Goal: Task Accomplishment & Management: Use online tool/utility

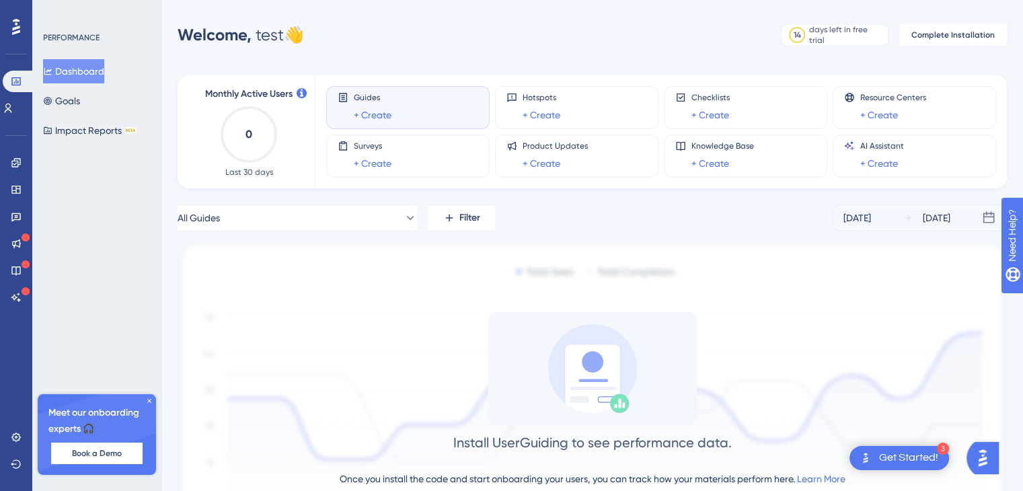
click at [999, 462] on button "Open AI Assistant Launcher" at bounding box center [983, 458] width 32 height 32
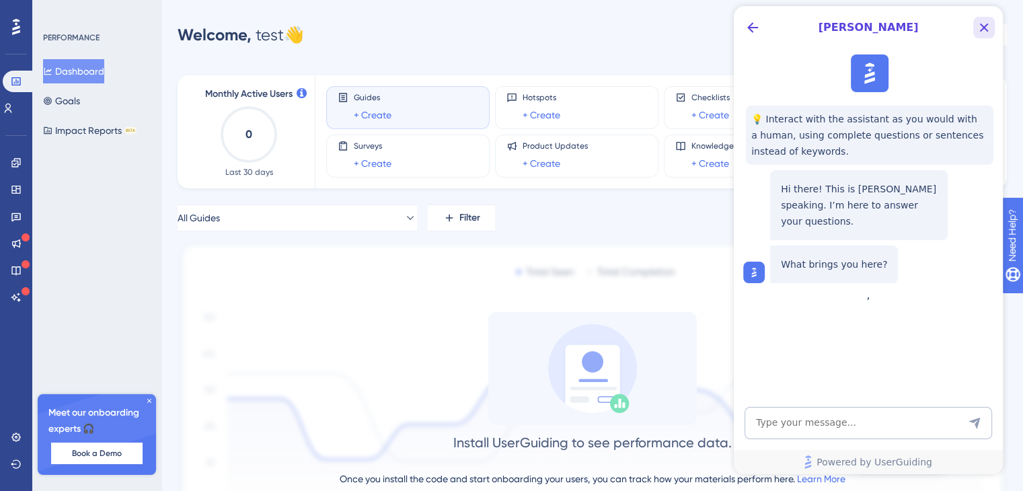
click at [985, 26] on icon "Close Button" at bounding box center [984, 28] width 16 height 16
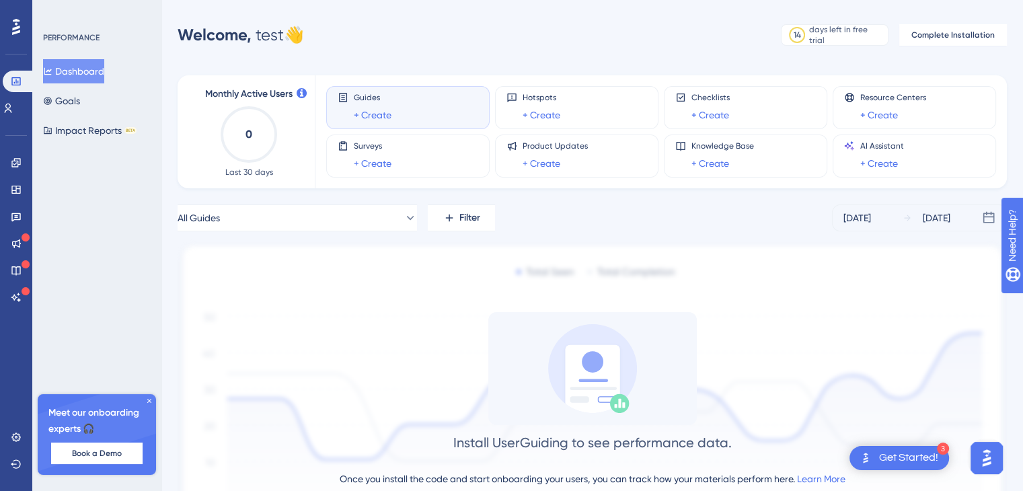
click at [393, 114] on div "Guides + Create" at bounding box center [408, 107] width 141 height 31
click at [384, 116] on link "+ Create" at bounding box center [373, 115] width 38 height 16
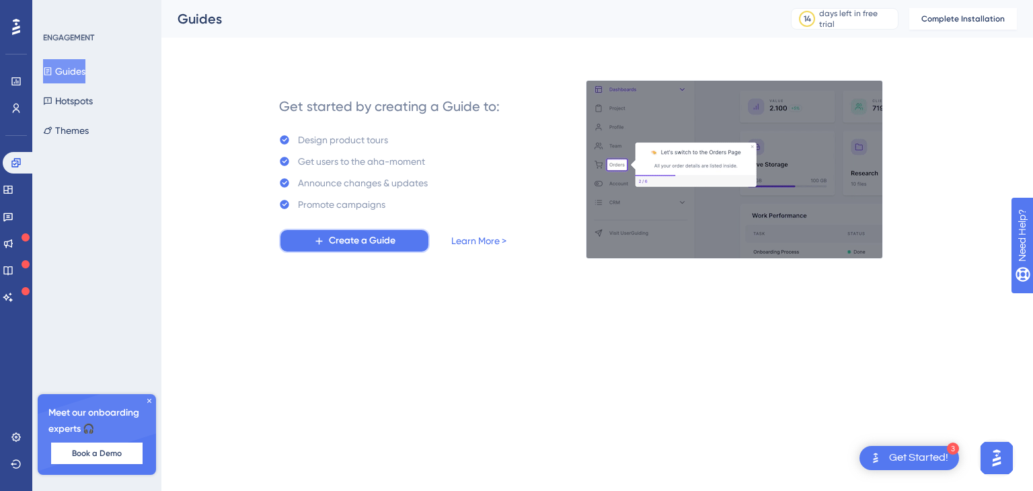
click at [358, 237] on span "Create a Guide" at bounding box center [362, 241] width 67 height 16
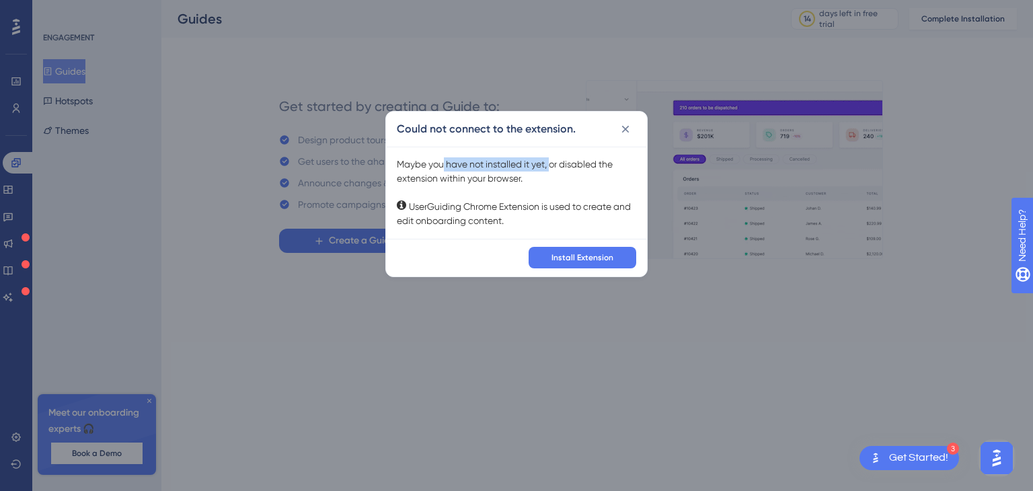
drag, startPoint x: 443, startPoint y: 142, endPoint x: 613, endPoint y: 177, distance: 173.7
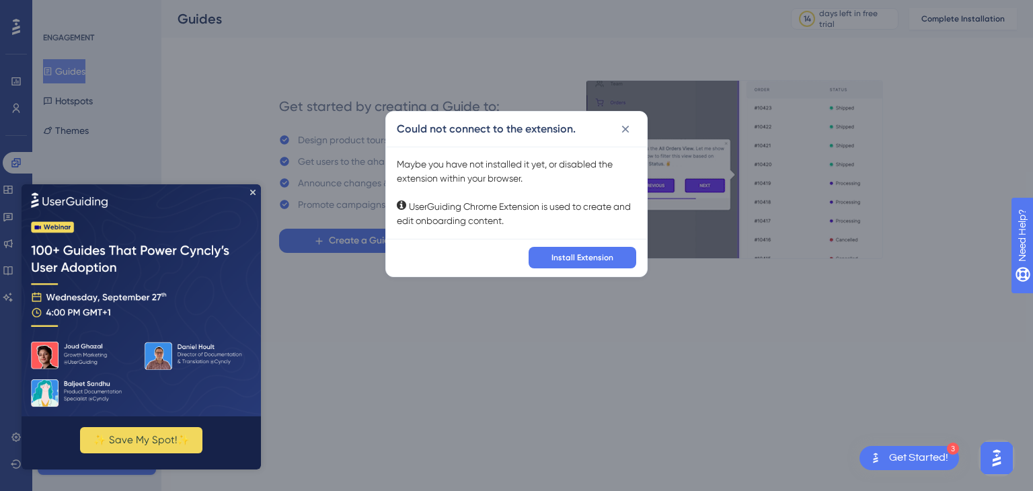
click at [613, 177] on div "Maybe you have not installed it yet, or disabled the extension within your brow…" at bounding box center [516, 192] width 239 height 71
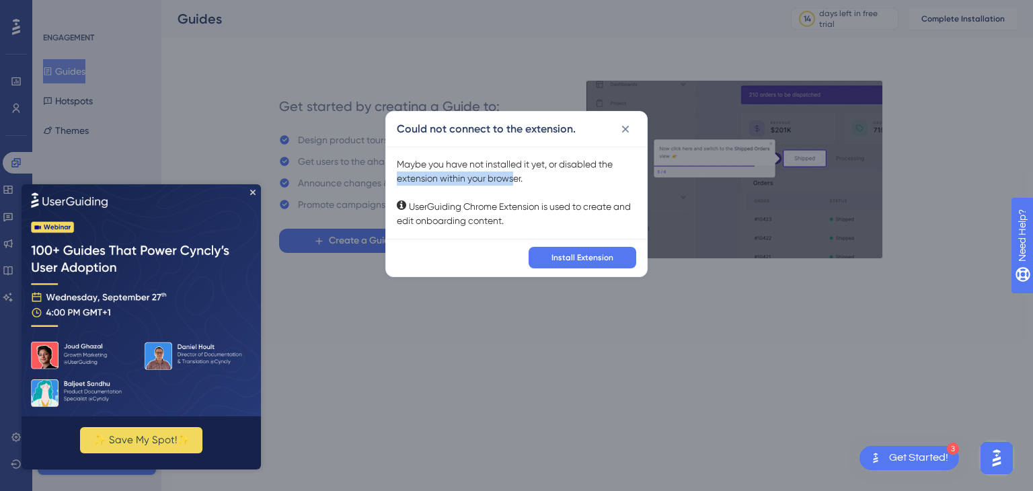
drag, startPoint x: 389, startPoint y: 176, endPoint x: 539, endPoint y: 182, distance: 149.4
click at [538, 182] on div "Maybe you have not installed it yet, or disabled the extension within your brow…" at bounding box center [516, 193] width 261 height 92
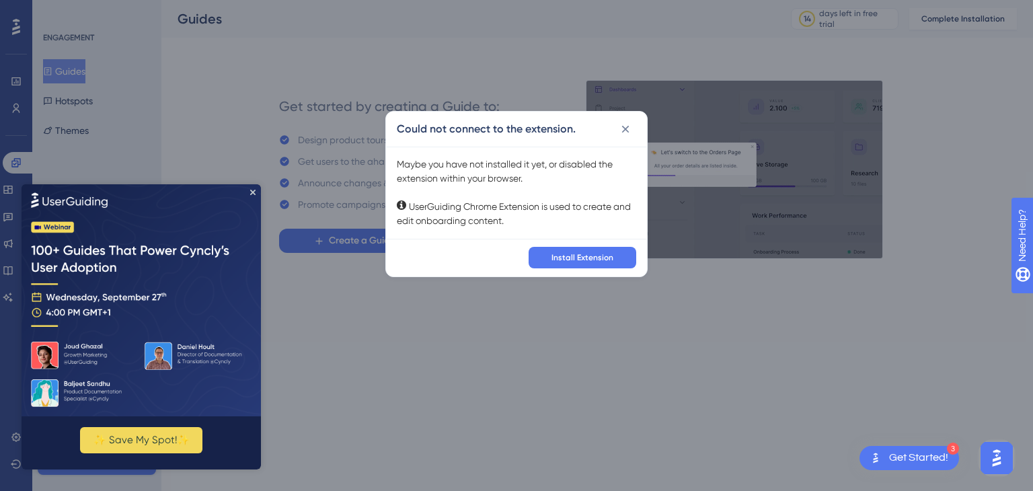
click at [535, 187] on div "Maybe you have not installed it yet, or disabled the extension within your brow…" at bounding box center [516, 192] width 239 height 71
drag, startPoint x: 398, startPoint y: 209, endPoint x: 568, endPoint y: 205, distance: 169.6
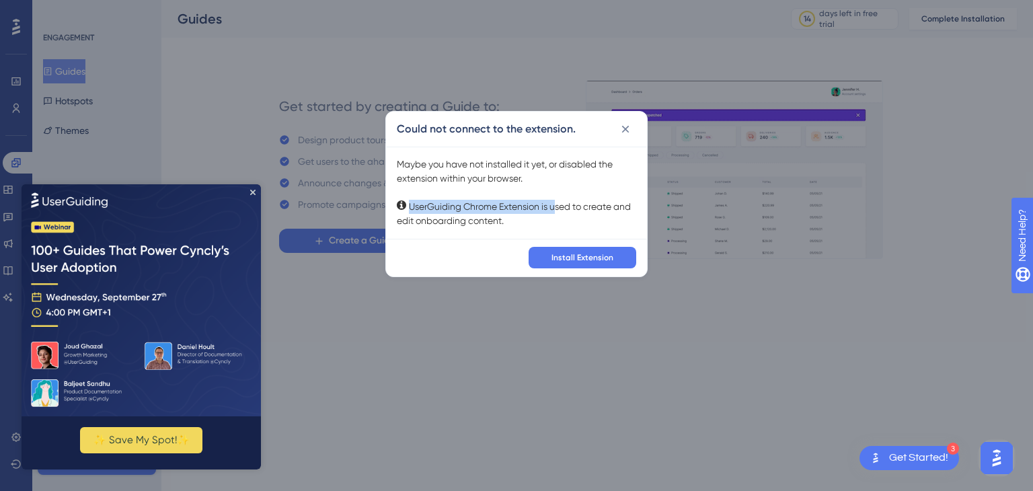
click at [568, 205] on div "Maybe you have not installed it yet, or disabled the extension within your brow…" at bounding box center [516, 192] width 239 height 71
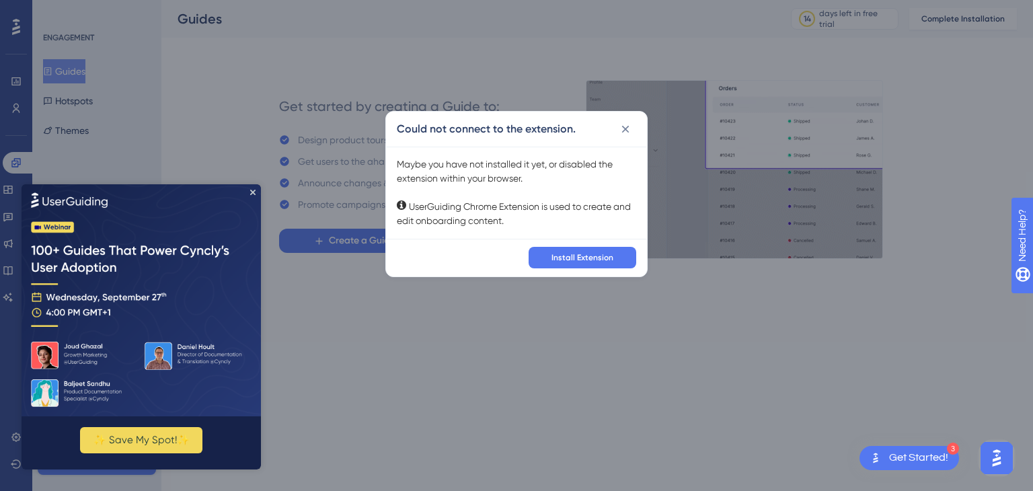
click at [570, 219] on div "Maybe you have not installed it yet, or disabled the extension within your brow…" at bounding box center [516, 192] width 239 height 71
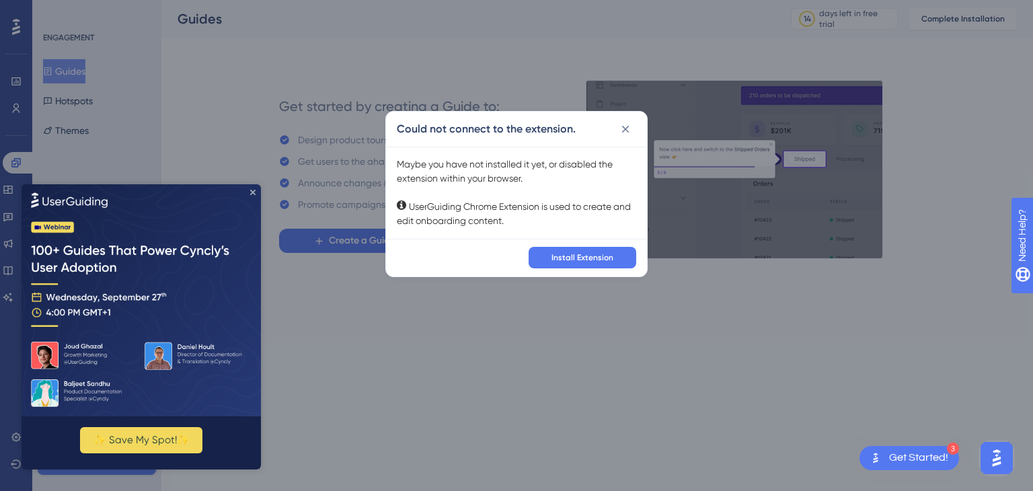
click at [252, 192] on icon "Close Preview" at bounding box center [252, 191] width 5 height 5
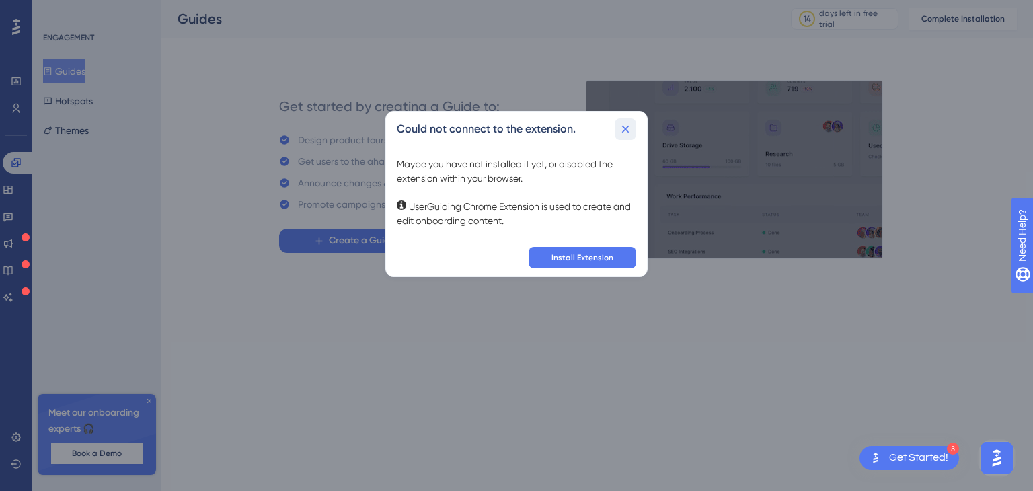
click at [626, 128] on icon at bounding box center [625, 129] width 7 height 7
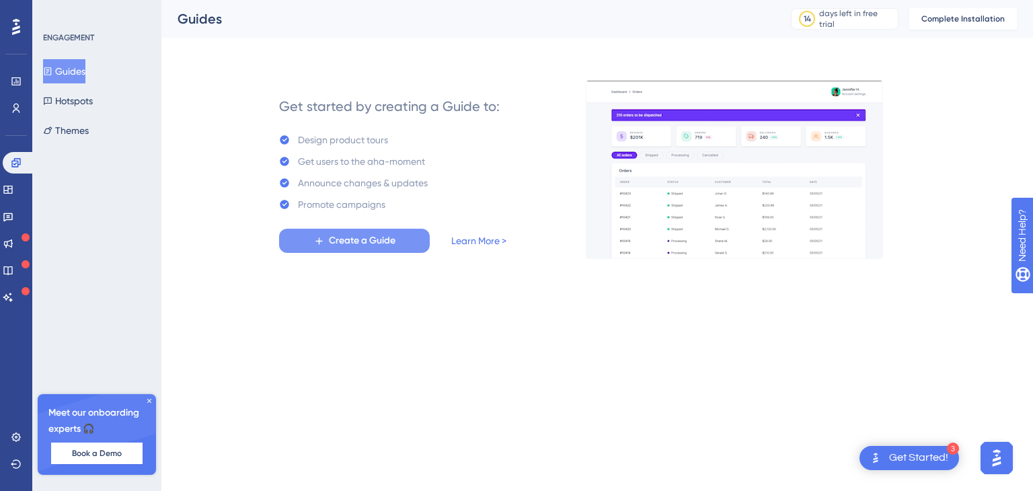
click at [399, 233] on button "Create a Guide" at bounding box center [354, 241] width 151 height 24
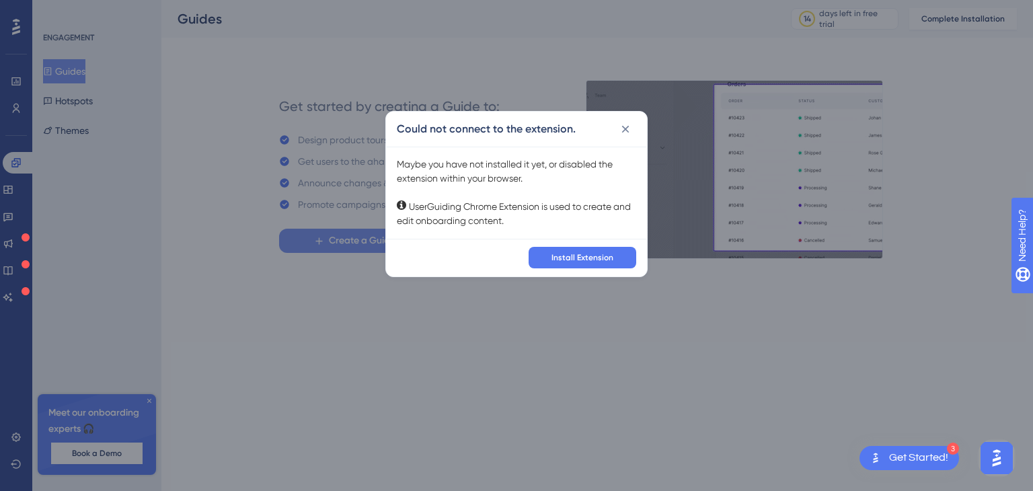
click at [399, 233] on div "Maybe you have not installed it yet, or disabled the extension within your brow…" at bounding box center [516, 193] width 261 height 92
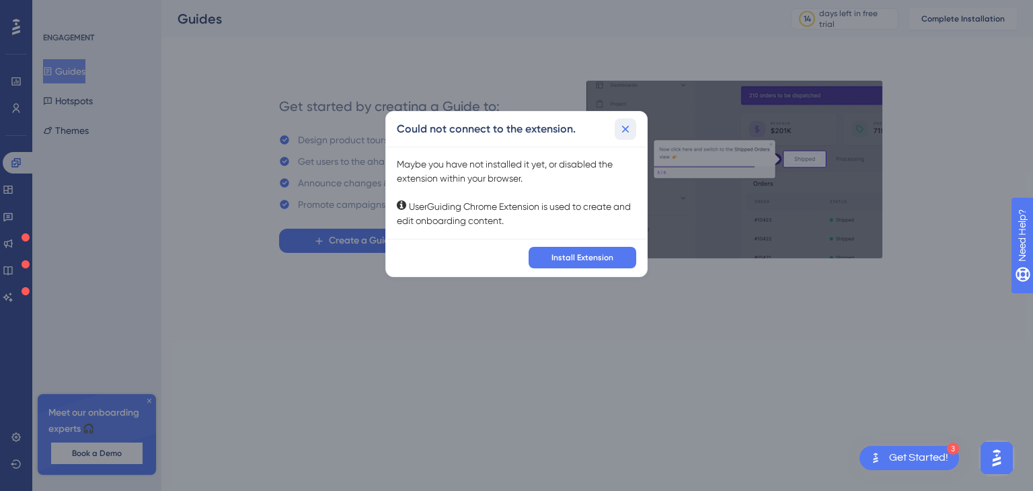
click at [628, 124] on icon at bounding box center [625, 128] width 13 height 13
